Goal: Use online tool/utility: Utilize a website feature to perform a specific function

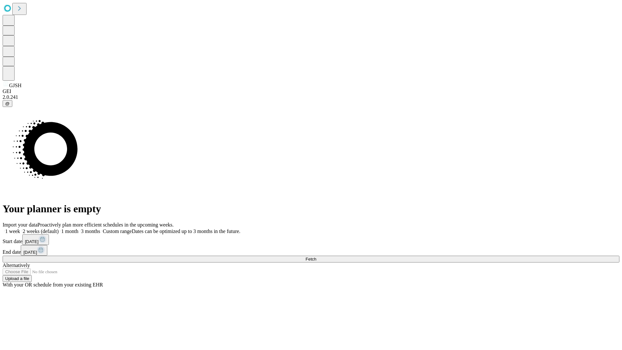
click at [316, 257] on span "Fetch" at bounding box center [311, 259] width 11 height 5
